Goal: Task Accomplishment & Management: Use online tool/utility

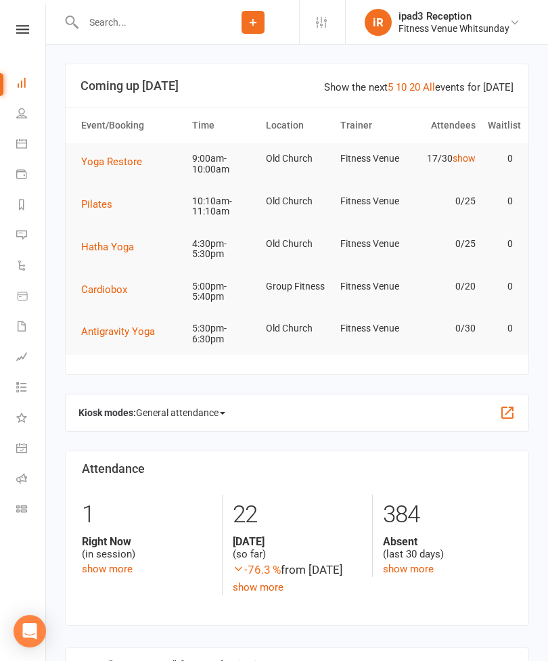
click at [24, 475] on icon at bounding box center [21, 478] width 11 height 11
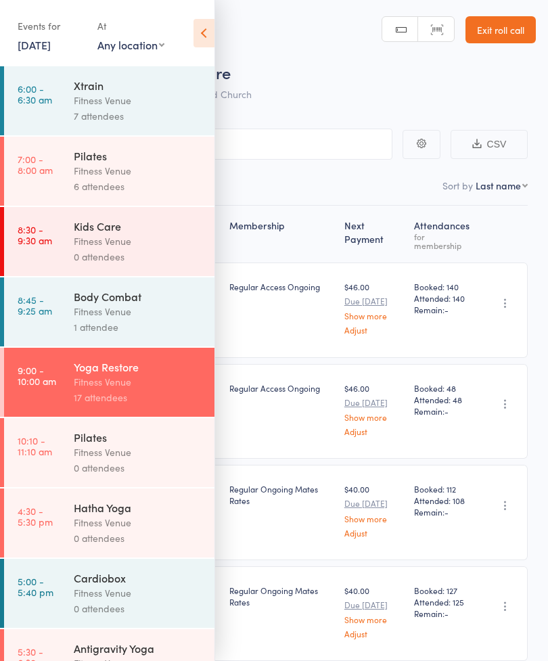
click at [141, 249] on div "Fitness Venue" at bounding box center [138, 241] width 129 height 16
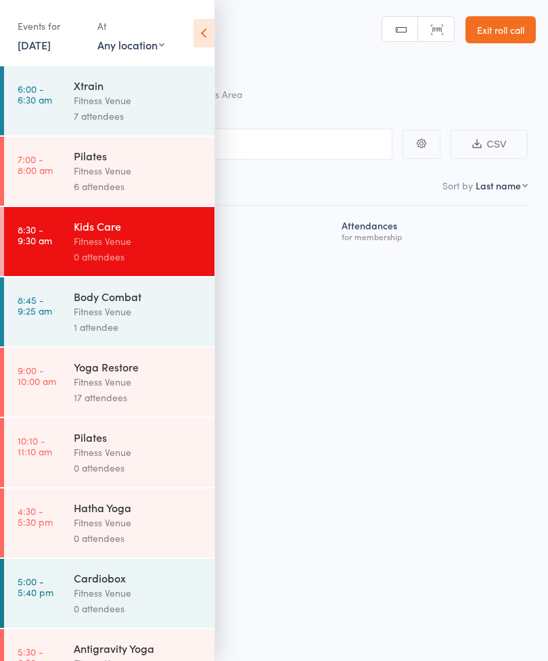
click at [204, 34] on icon at bounding box center [203, 33] width 21 height 28
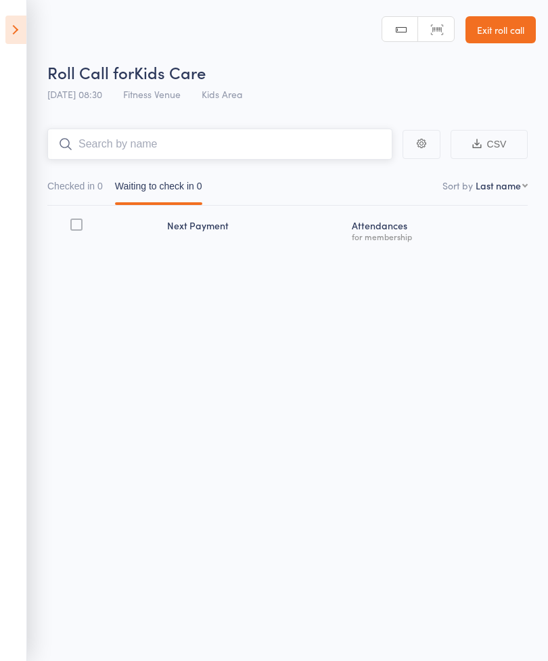
click at [215, 149] on input "search" at bounding box center [219, 144] width 345 height 31
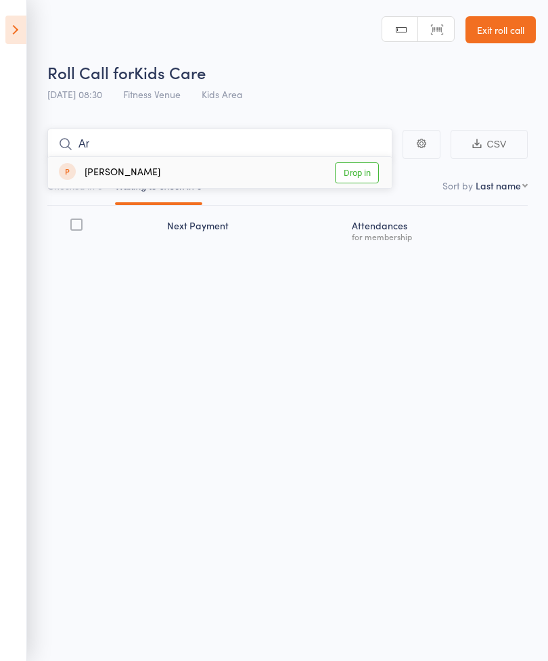
type input "A"
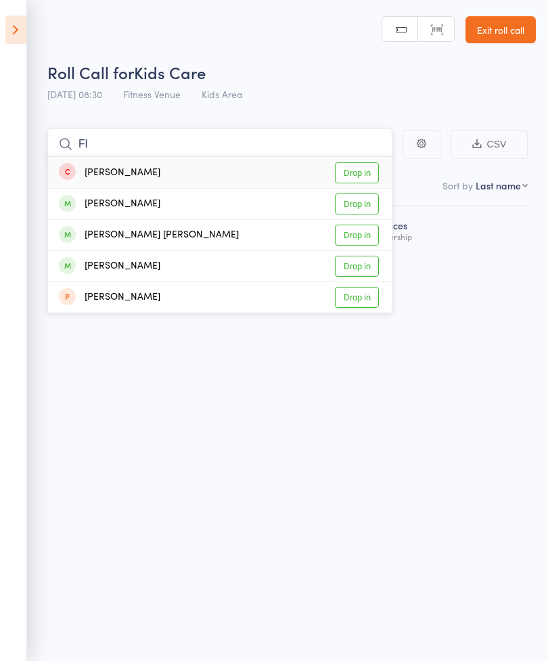
type input "F"
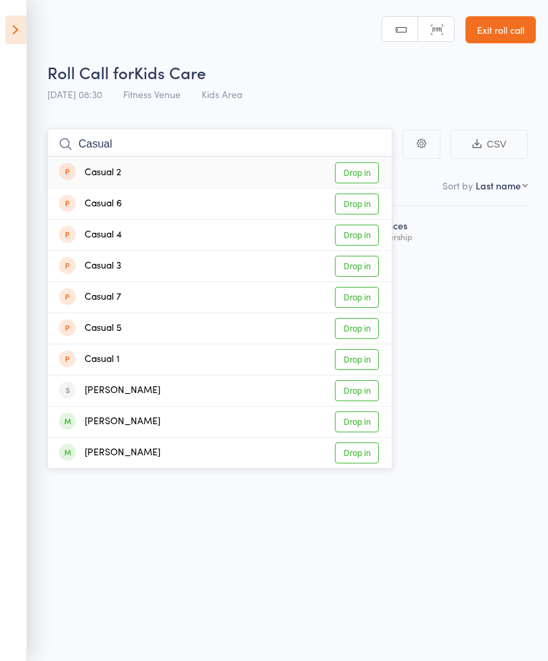
type input "Casual"
click at [361, 359] on link "Drop in" at bounding box center [357, 359] width 44 height 21
type input "Casual"
click at [359, 172] on link "Drop in" at bounding box center [357, 172] width 44 height 21
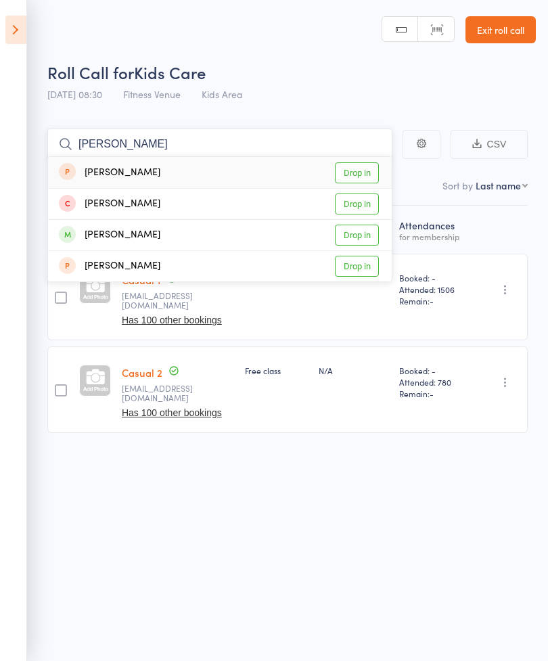
type input "[PERSON_NAME]"
click at [348, 175] on link "Drop in" at bounding box center [357, 172] width 44 height 21
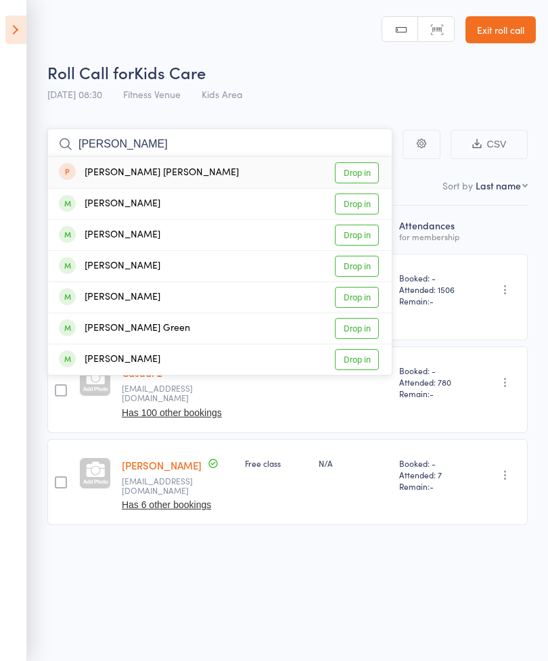
type input "[PERSON_NAME]"
click at [360, 172] on link "Drop in" at bounding box center [357, 172] width 44 height 21
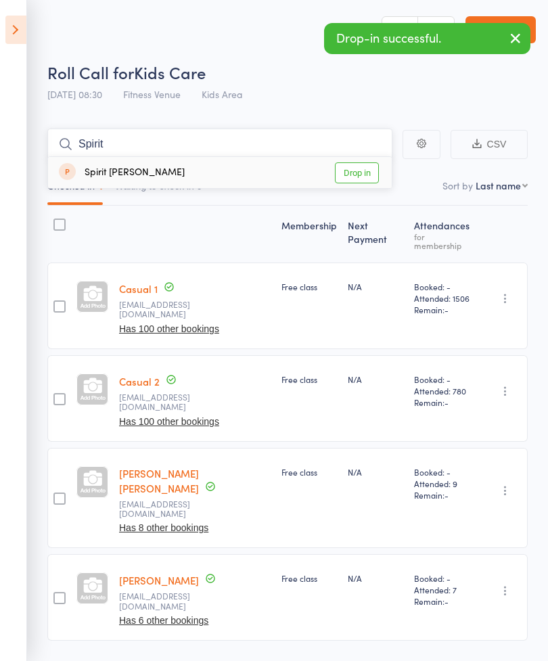
type input "Spirit"
click at [357, 177] on link "Drop in" at bounding box center [357, 172] width 44 height 21
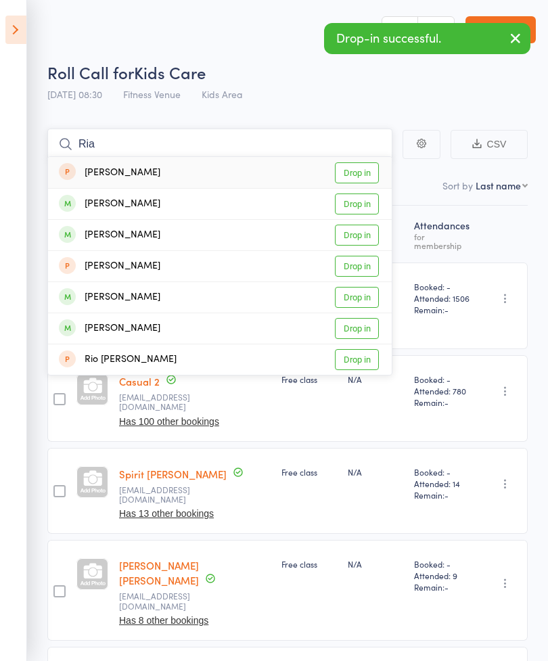
type input "Ria"
click at [365, 173] on link "Drop in" at bounding box center [357, 172] width 44 height 21
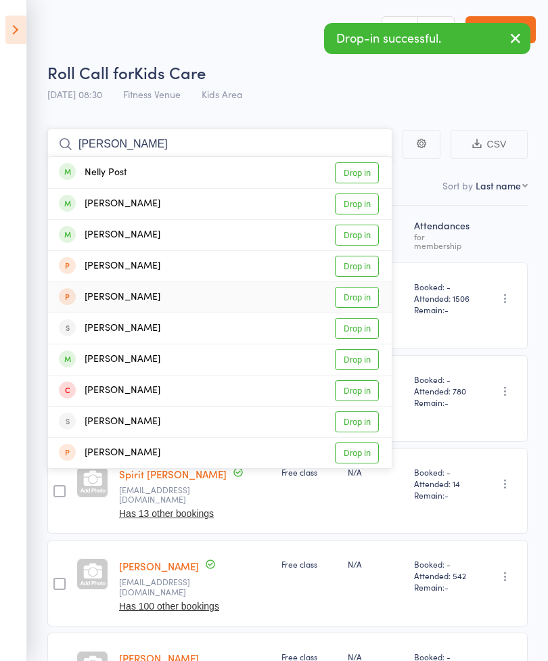
type input "[PERSON_NAME]"
click at [359, 301] on link "Drop in" at bounding box center [357, 297] width 44 height 21
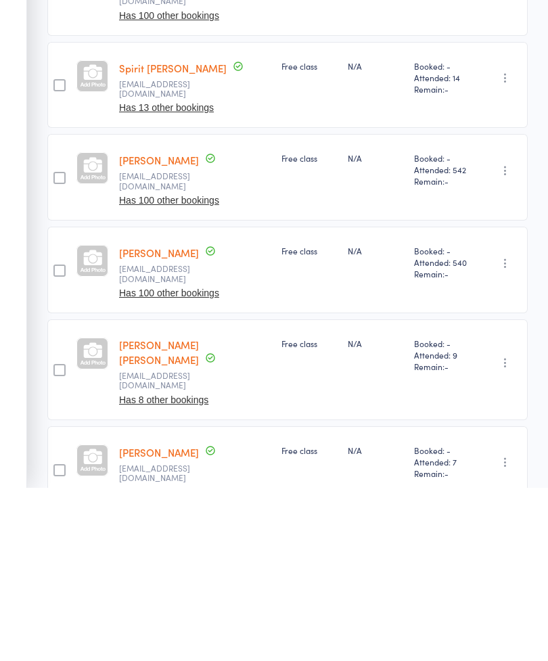
scroll to position [241, 0]
